Goal: Information Seeking & Learning: Learn about a topic

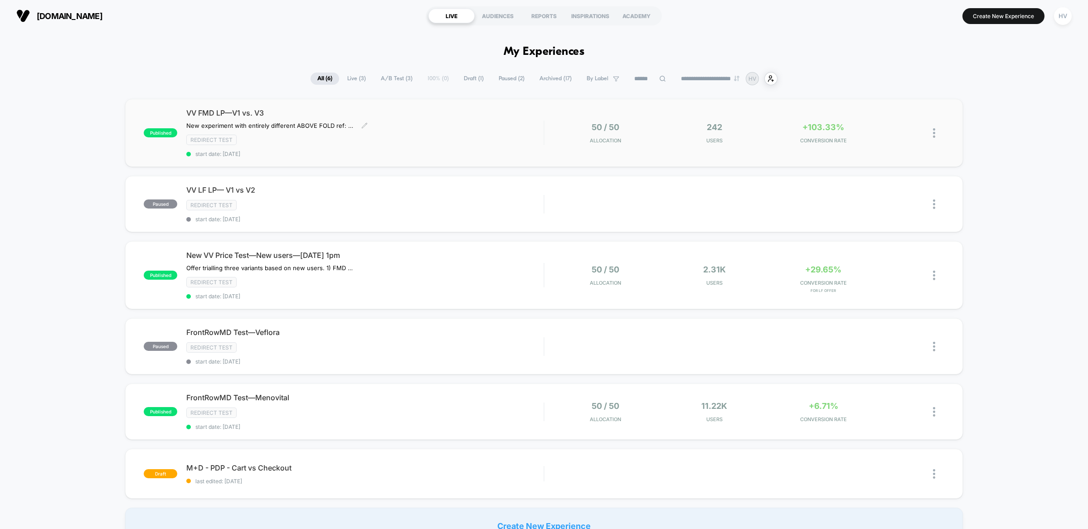
click at [451, 145] on div "VV FMD LP—V1 vs. V3 New experiment with entirely different ABOVE FOLD ref: Noti…" at bounding box center [364, 132] width 357 height 49
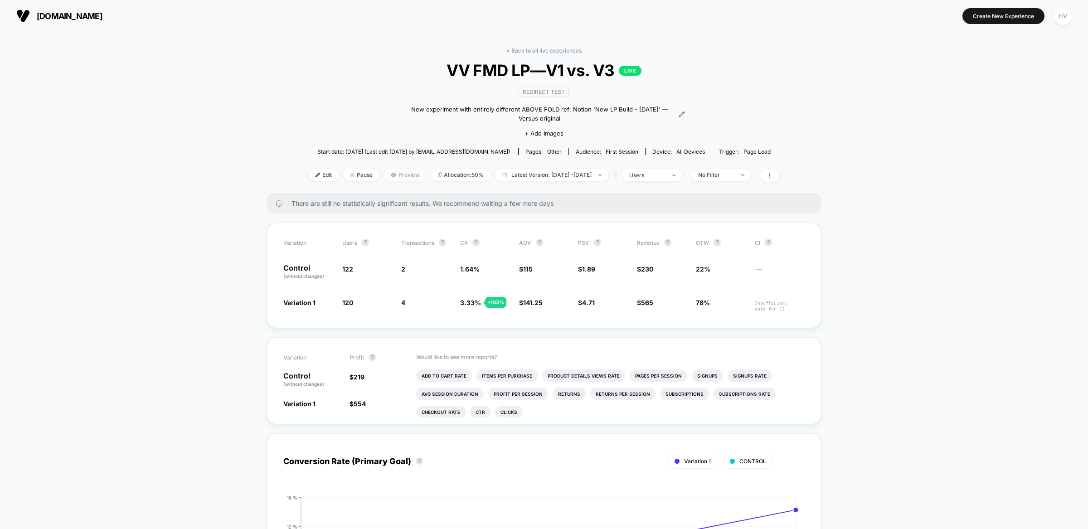
click at [390, 173] on span "Preview" at bounding box center [405, 175] width 43 height 12
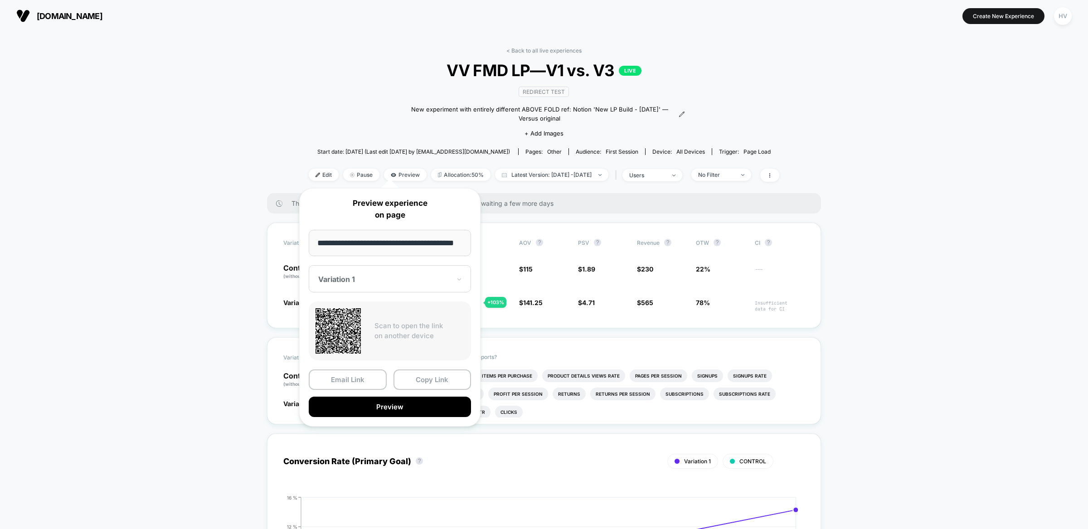
click at [405, 273] on div "Variation 1" at bounding box center [390, 278] width 162 height 27
click at [400, 326] on div "CONTROL" at bounding box center [389, 327] width 153 height 16
click at [391, 282] on div at bounding box center [384, 279] width 132 height 9
click at [371, 312] on div "Variation 1" at bounding box center [389, 310] width 153 height 16
click at [374, 405] on button "Preview" at bounding box center [390, 406] width 162 height 20
